Goal: Check status: Check status

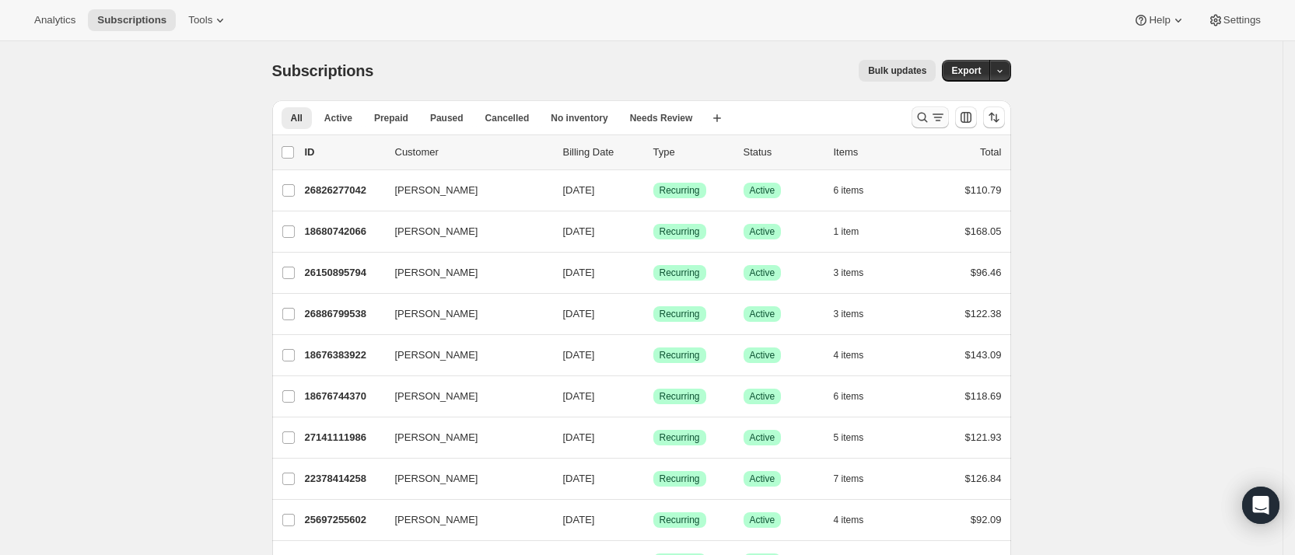
click at [930, 117] on icon "Search and filter results" at bounding box center [923, 118] width 16 height 16
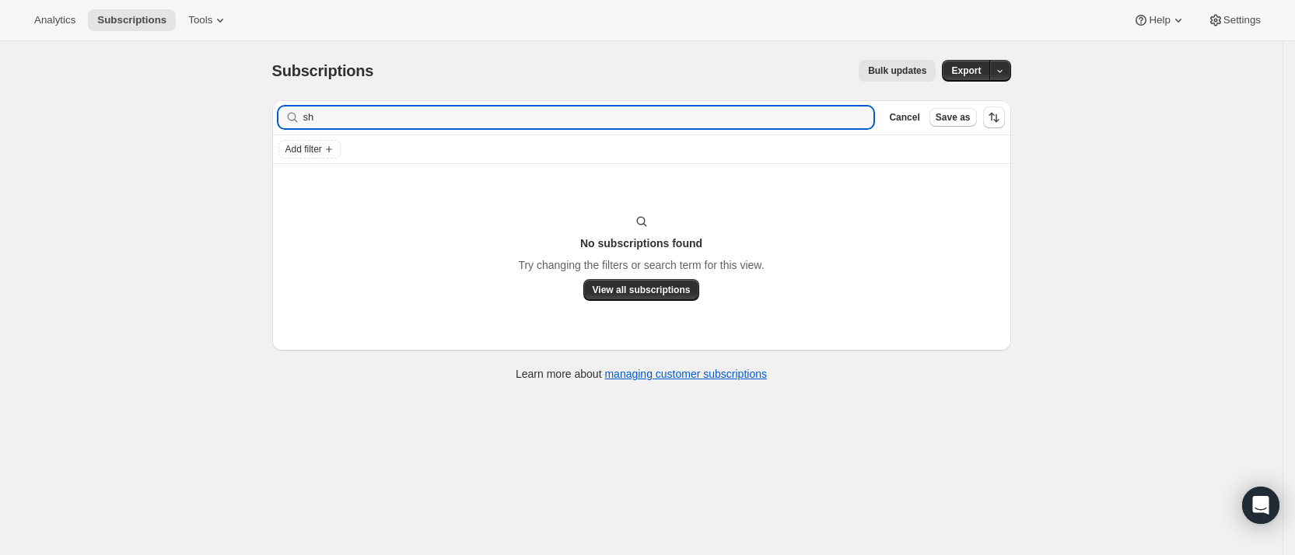
type input "s"
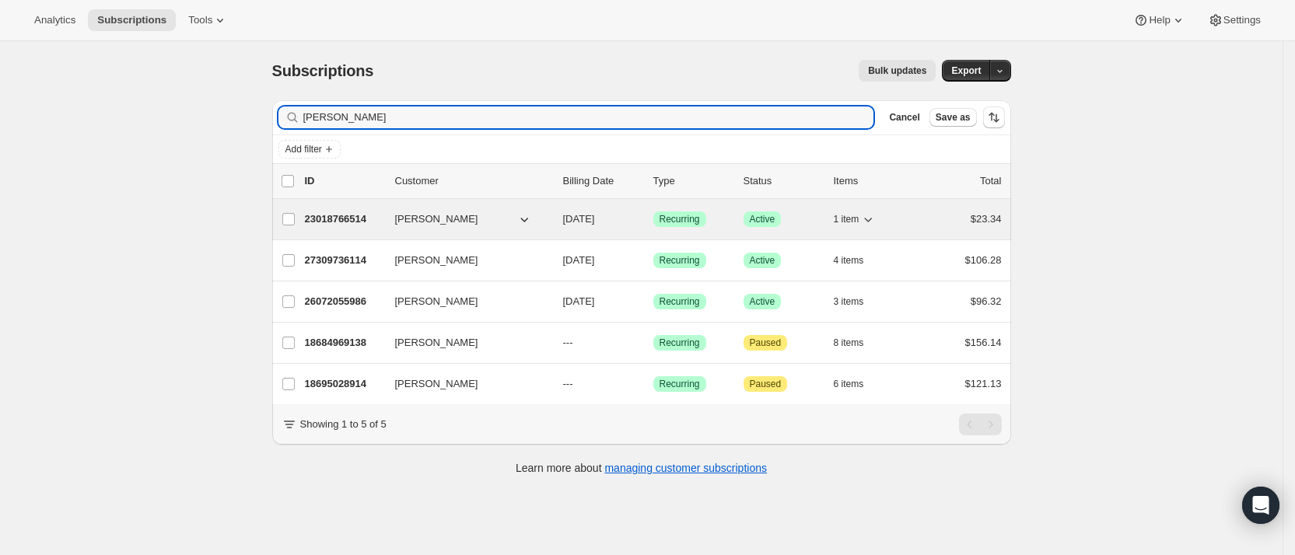
type input "[PERSON_NAME]"
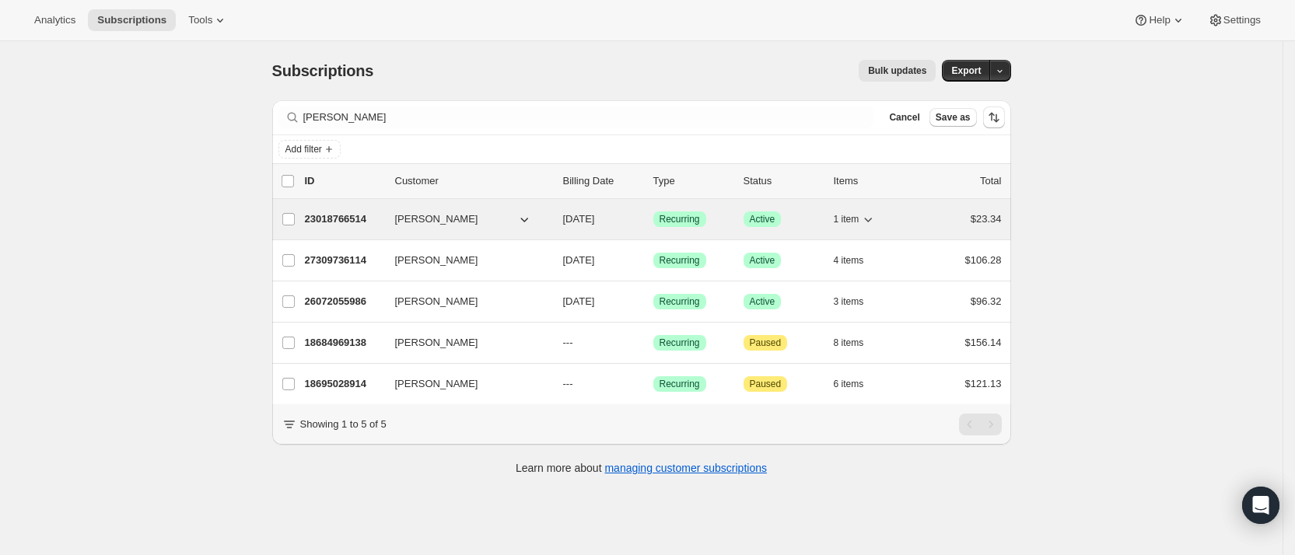
click at [528, 220] on icon "button" at bounding box center [524, 220] width 8 height 5
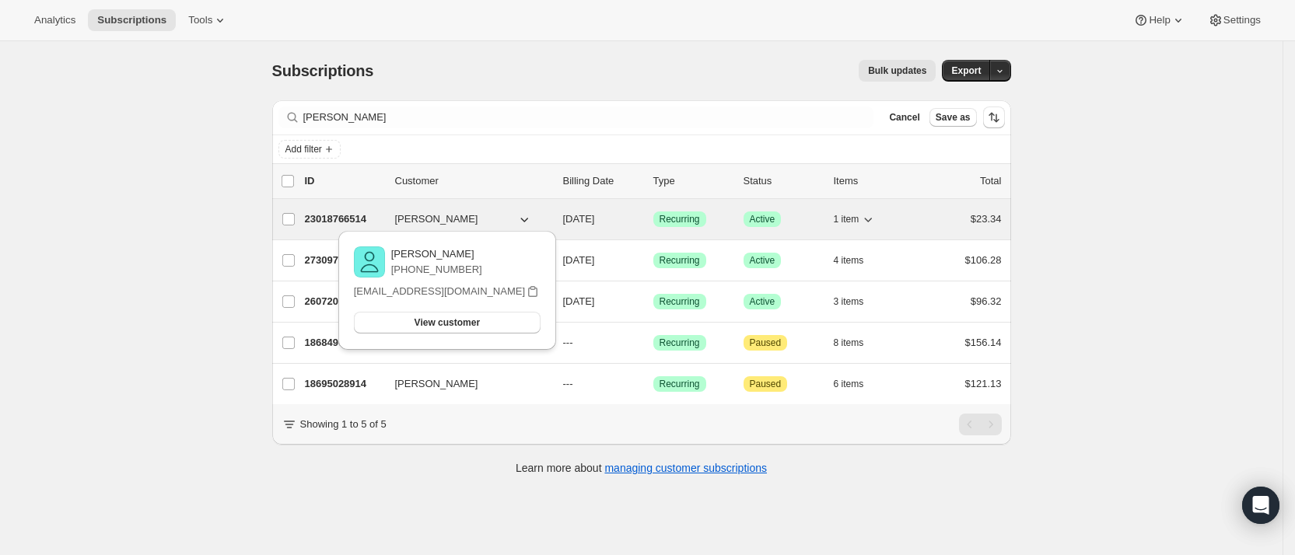
click at [530, 219] on icon "button" at bounding box center [525, 220] width 16 height 16
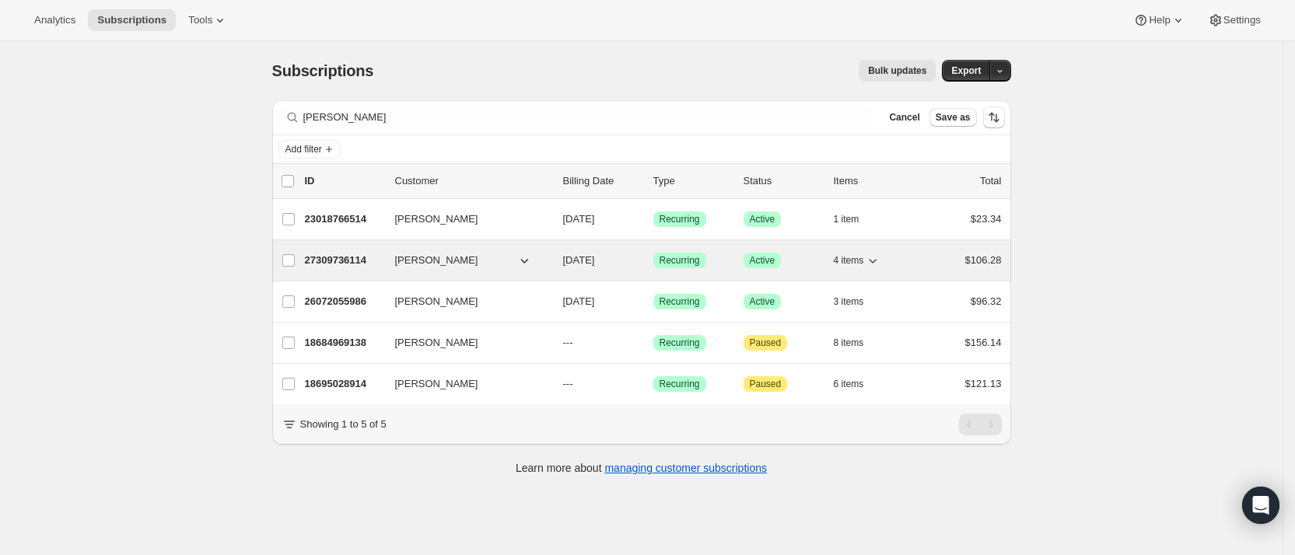
click at [530, 257] on icon "button" at bounding box center [525, 261] width 16 height 16
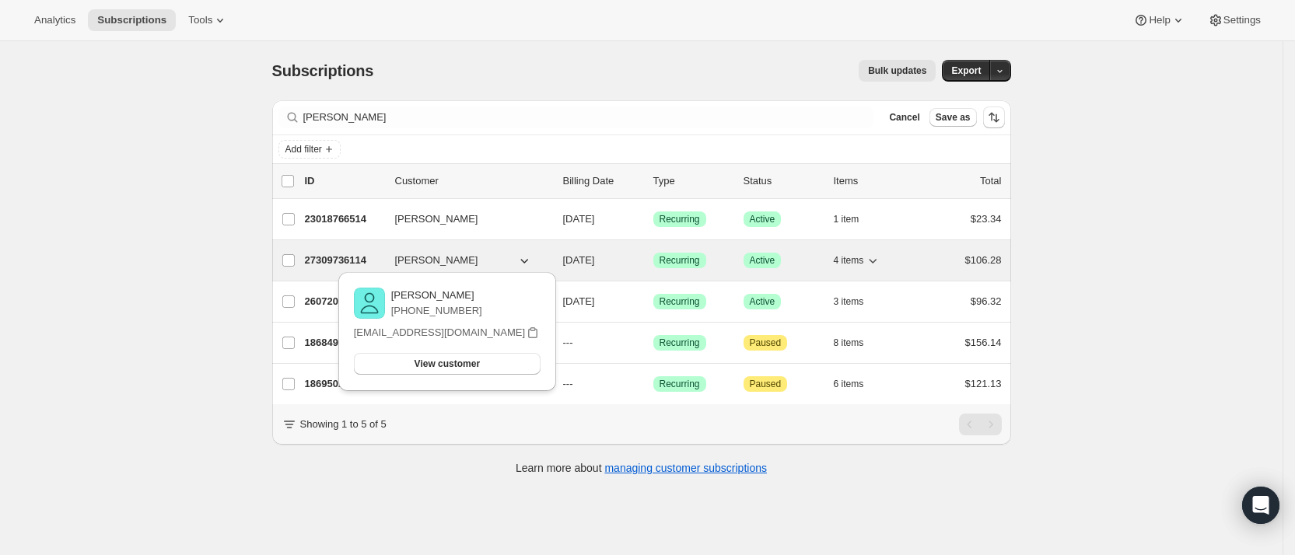
click at [530, 257] on icon "button" at bounding box center [525, 261] width 16 height 16
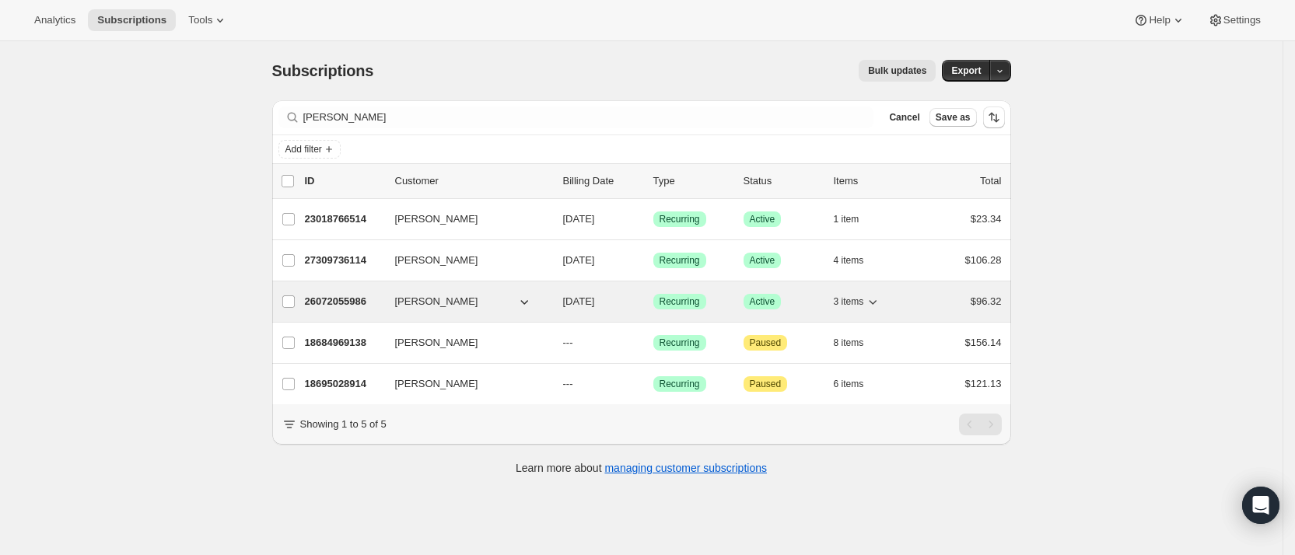
click at [526, 301] on icon "button" at bounding box center [525, 302] width 16 height 16
click at [344, 298] on p "26072055986" at bounding box center [344, 302] width 78 height 16
